Goal: Obtain resource: Obtain resource

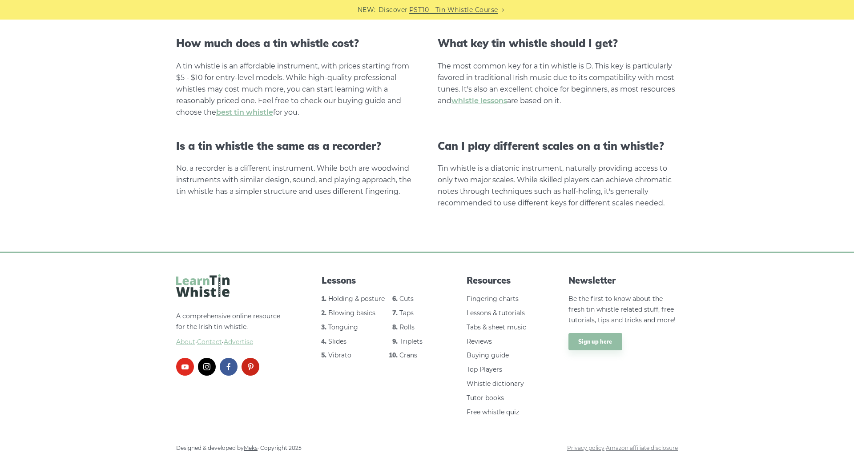
scroll to position [1712, 0]
click at [482, 330] on link "Tabs & sheet music" at bounding box center [496, 327] width 60 height 8
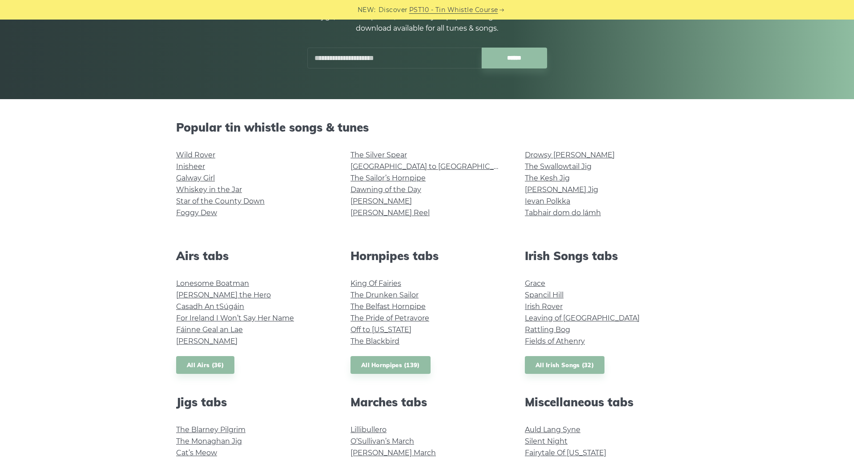
scroll to position [134, 0]
click at [188, 179] on link "Galway Girl" at bounding box center [195, 178] width 39 height 8
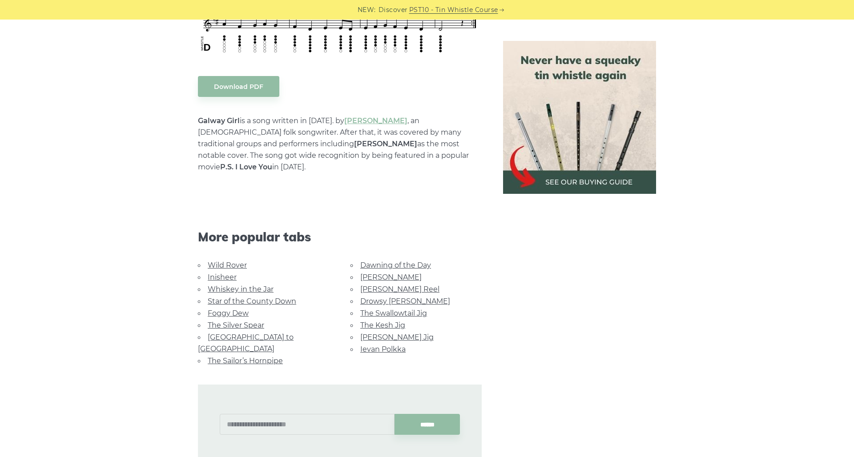
scroll to position [457, 0]
click at [372, 321] on link "The Kesh Jig" at bounding box center [382, 325] width 45 height 8
